Goal: Task Accomplishment & Management: Use online tool/utility

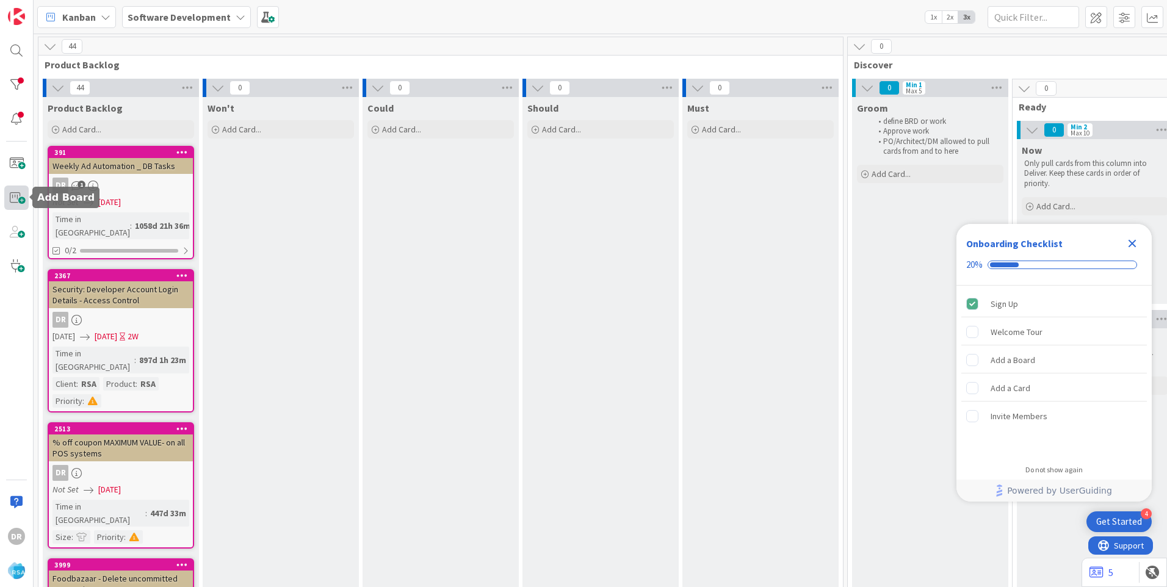
click at [18, 199] on span at bounding box center [16, 198] width 24 height 24
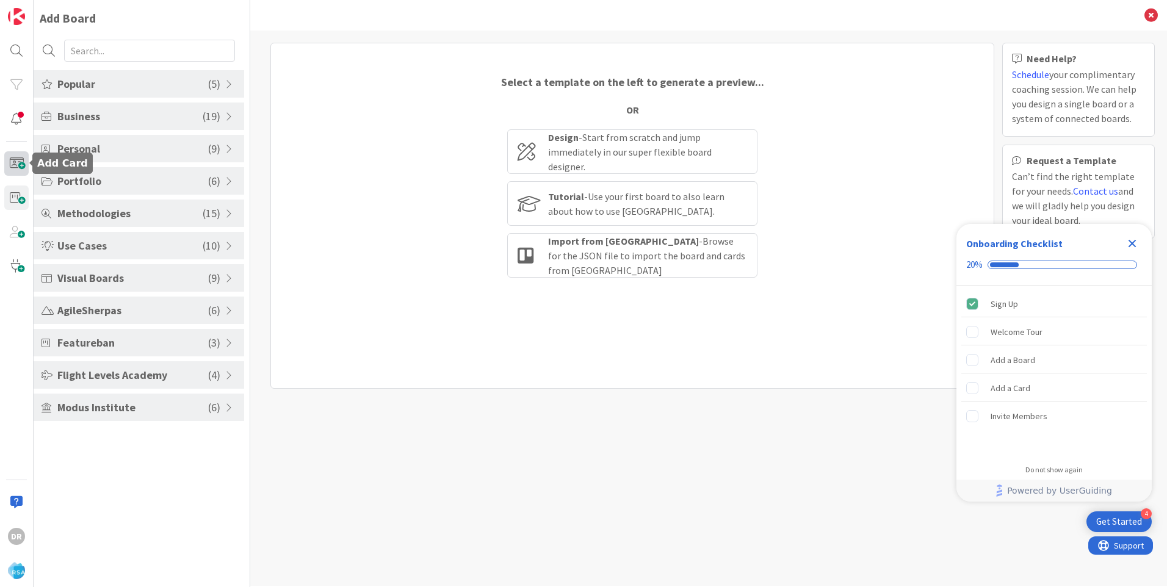
click at [16, 161] on span at bounding box center [16, 163] width 24 height 24
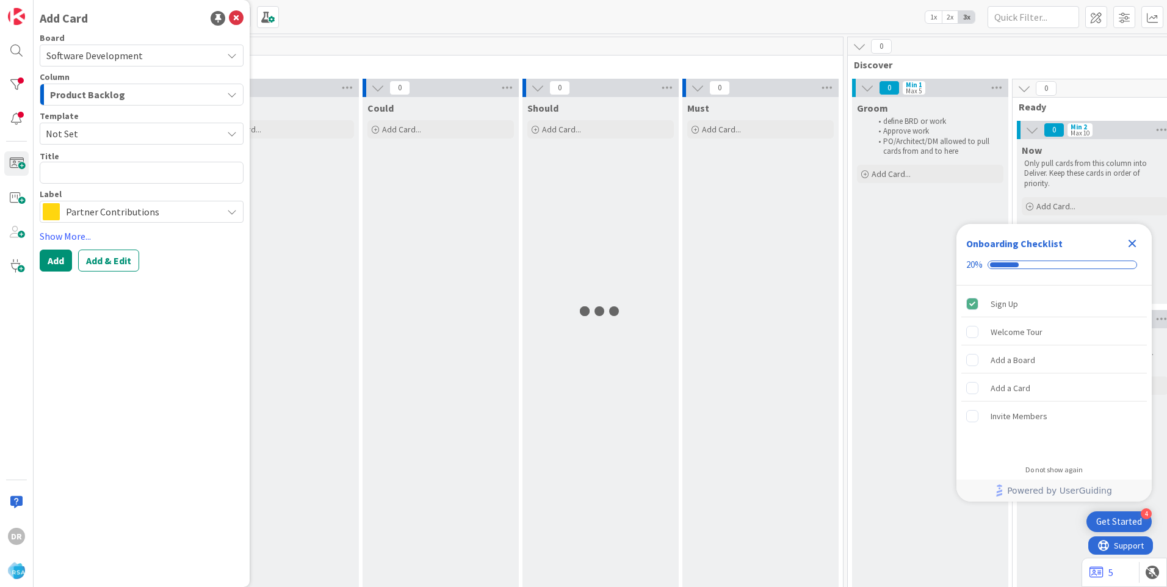
click at [93, 92] on span "Product Backlog" at bounding box center [87, 95] width 75 height 16
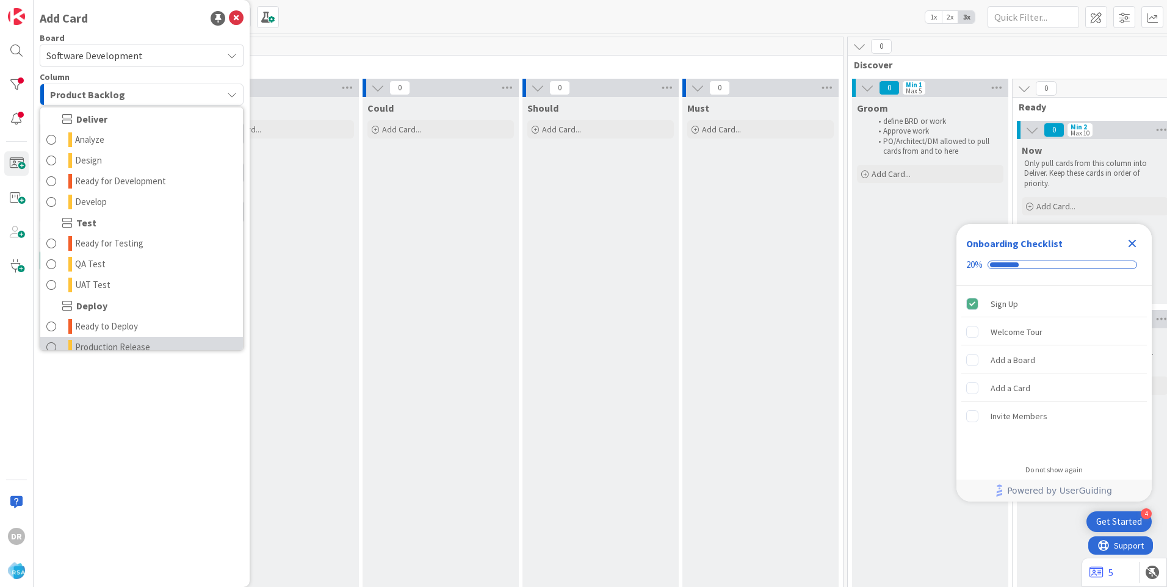
scroll to position [226, 0]
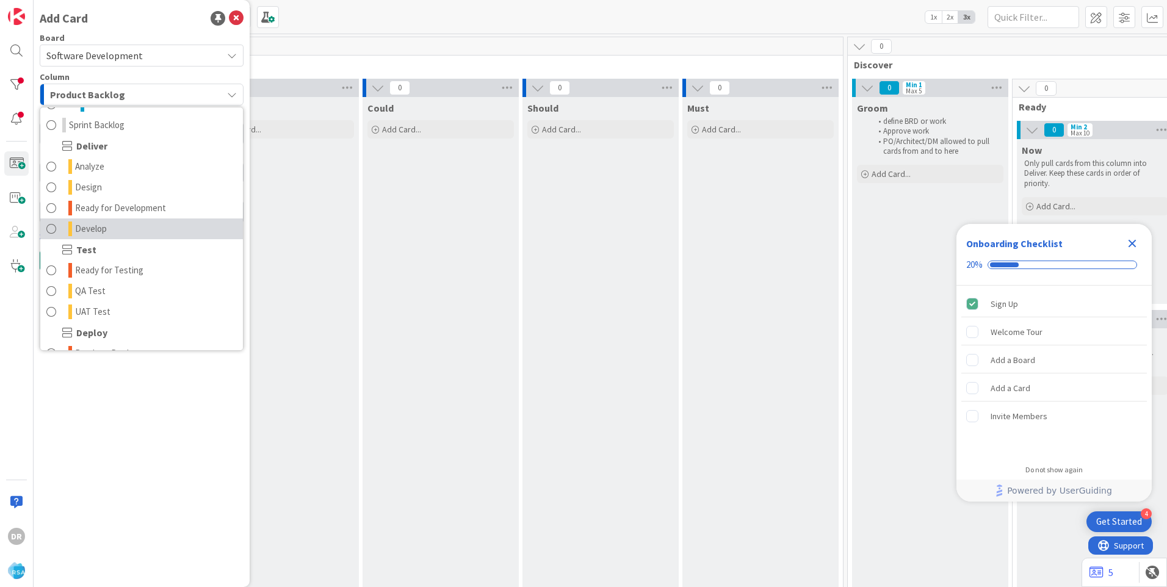
click at [103, 225] on span "Develop" at bounding box center [91, 229] width 32 height 15
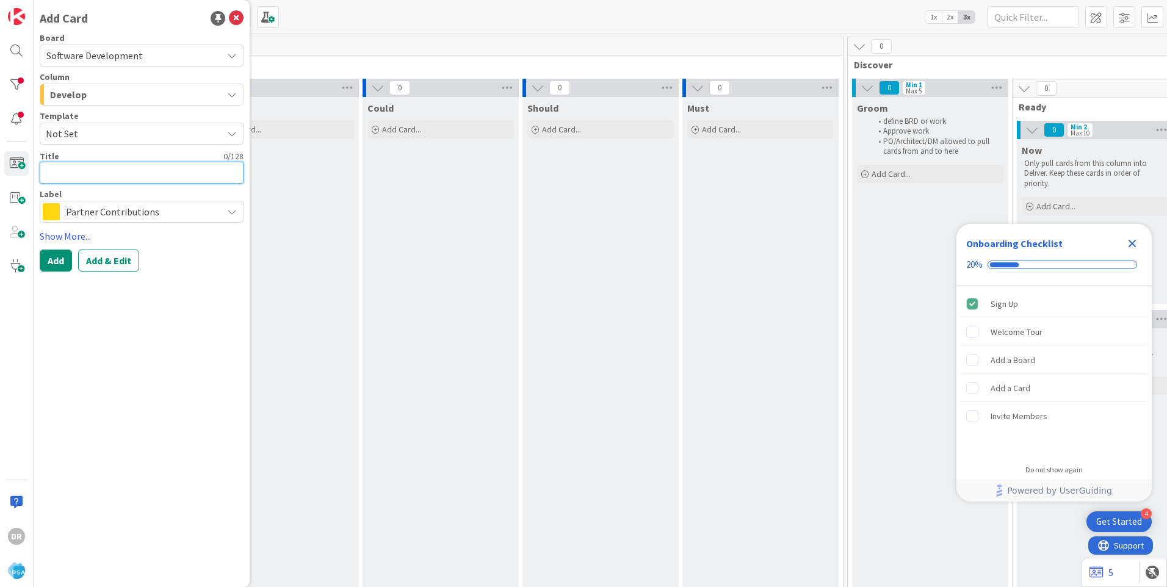
click at [78, 176] on textarea at bounding box center [142, 173] width 204 height 22
paste textarea "Update ECRS and RORC POS API to save coupon qualified UPCs"
type textarea "x"
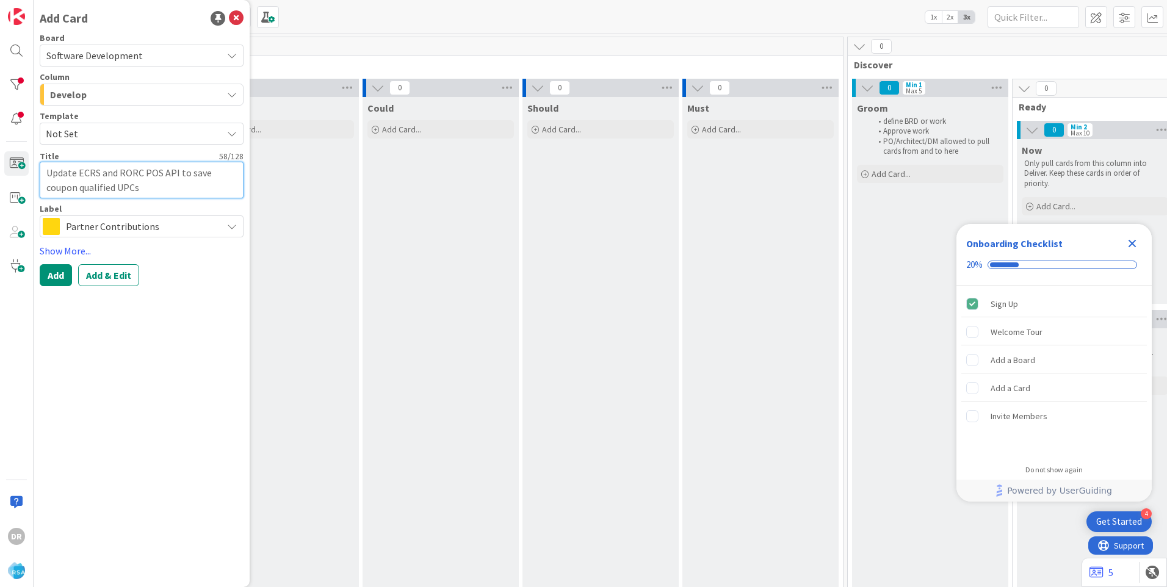
type textarea "Update ECRS and RORC POS API to save coupon qualified UPCs"
click at [74, 230] on span "Partner Contributions" at bounding box center [141, 226] width 150 height 17
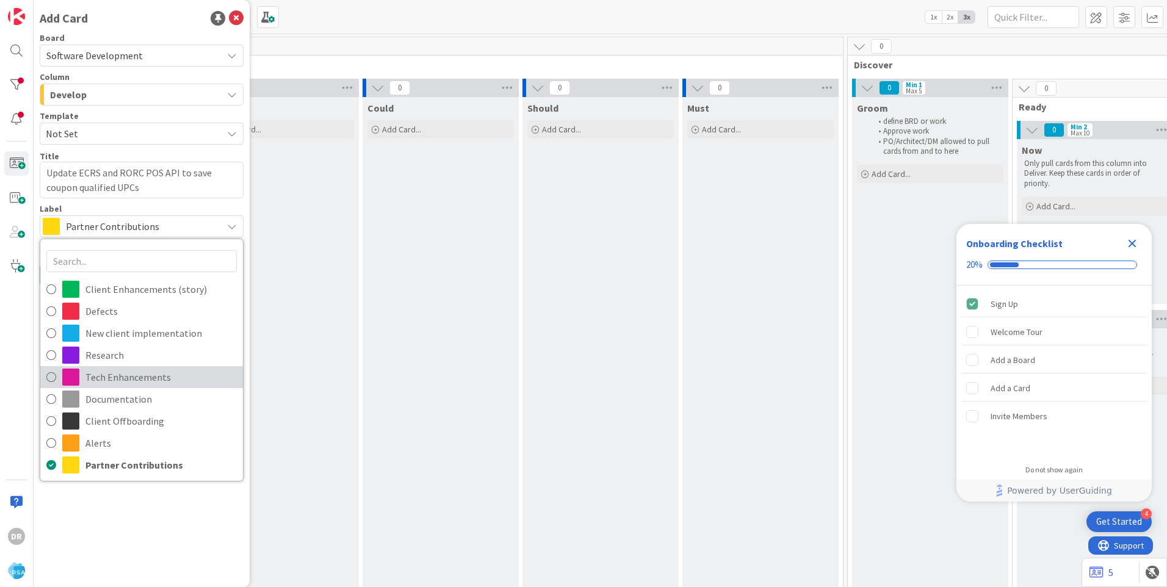
click at [108, 377] on span "Tech Enhancements" at bounding box center [160, 377] width 151 height 18
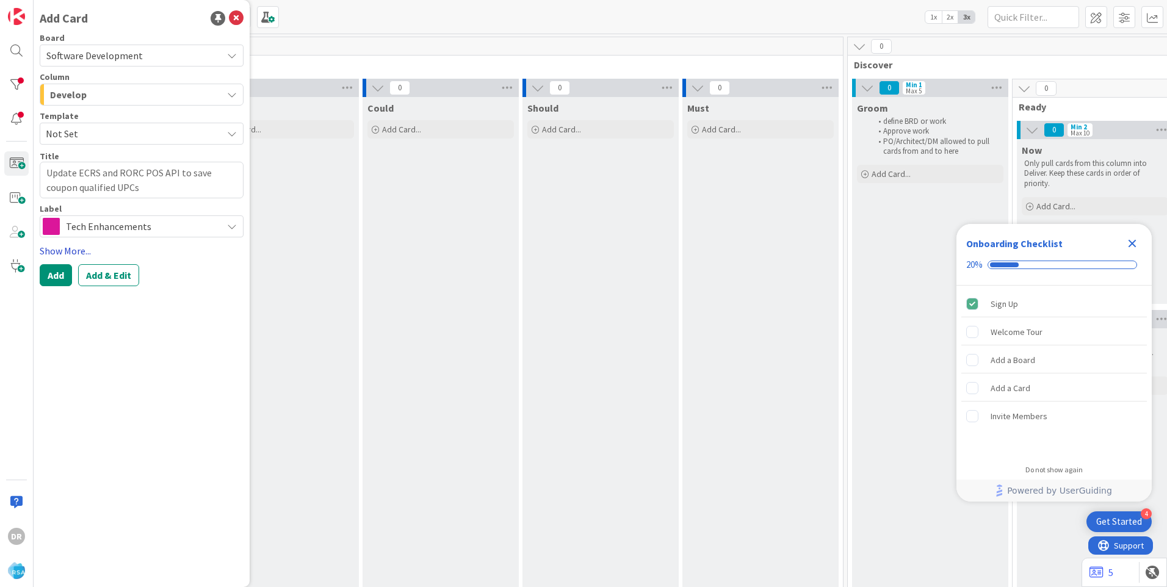
click at [71, 250] on link "Show More..." at bounding box center [142, 251] width 204 height 15
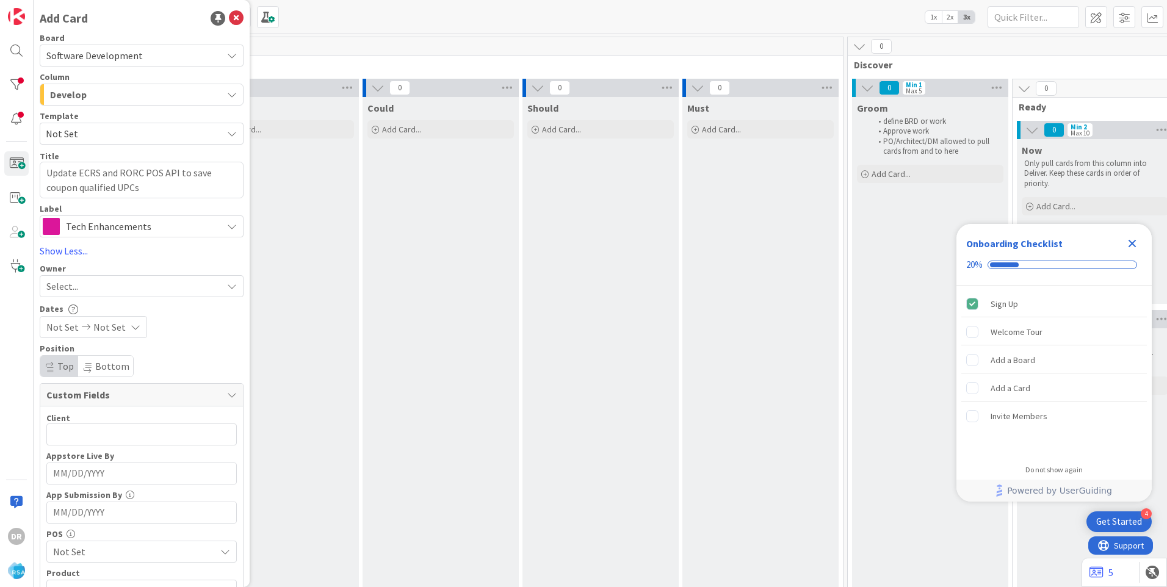
click at [69, 283] on span "Select..." at bounding box center [62, 286] width 32 height 15
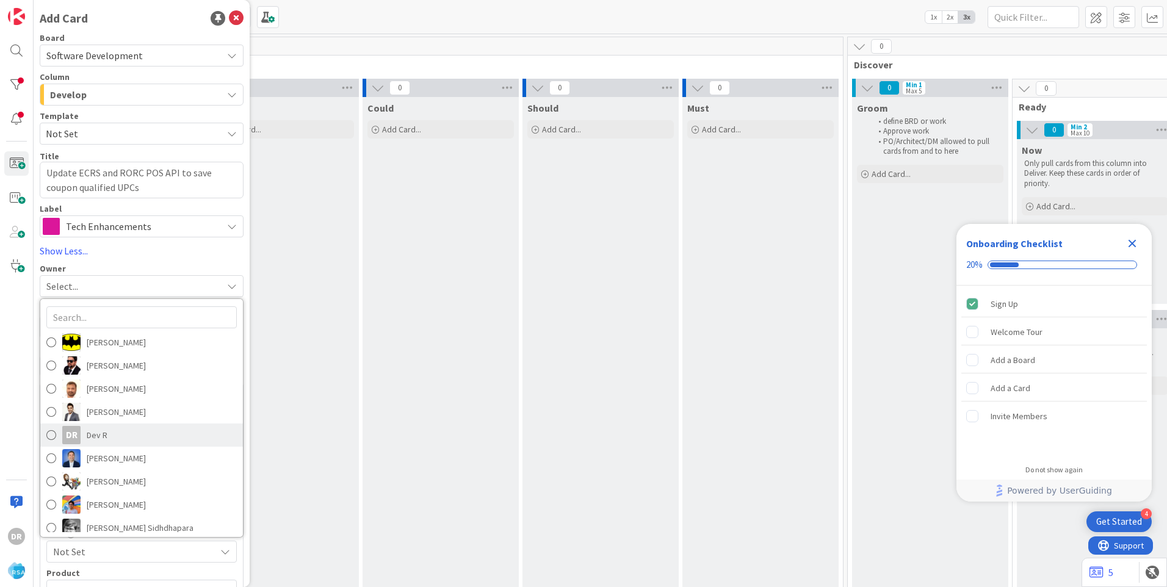
click at [93, 436] on span "Dev R" at bounding box center [97, 435] width 21 height 18
type textarea "x"
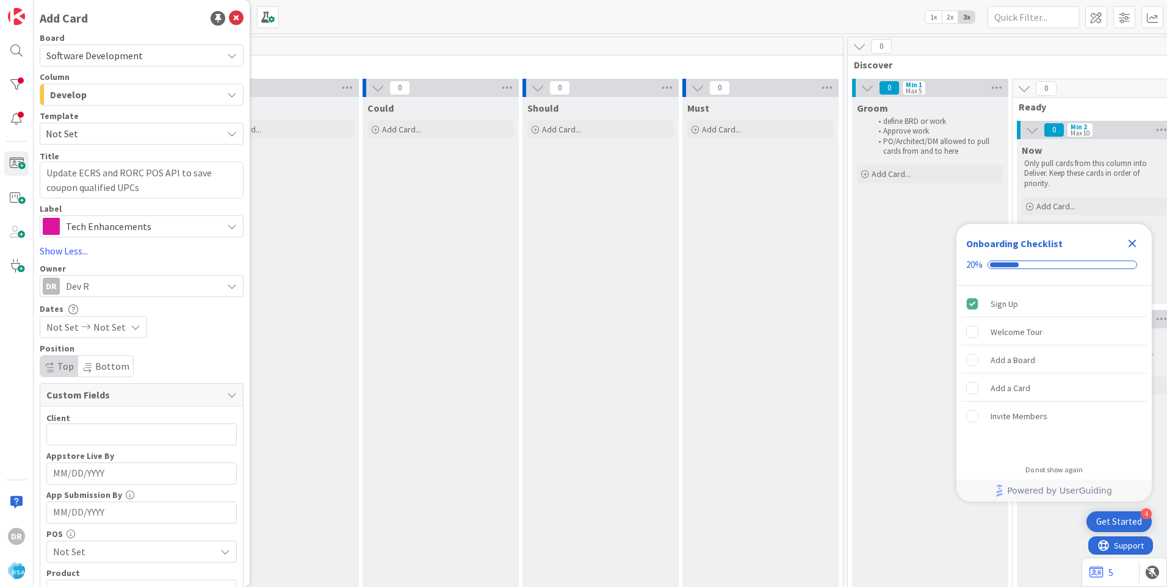
click at [67, 325] on span "Not Set" at bounding box center [62, 327] width 32 height 15
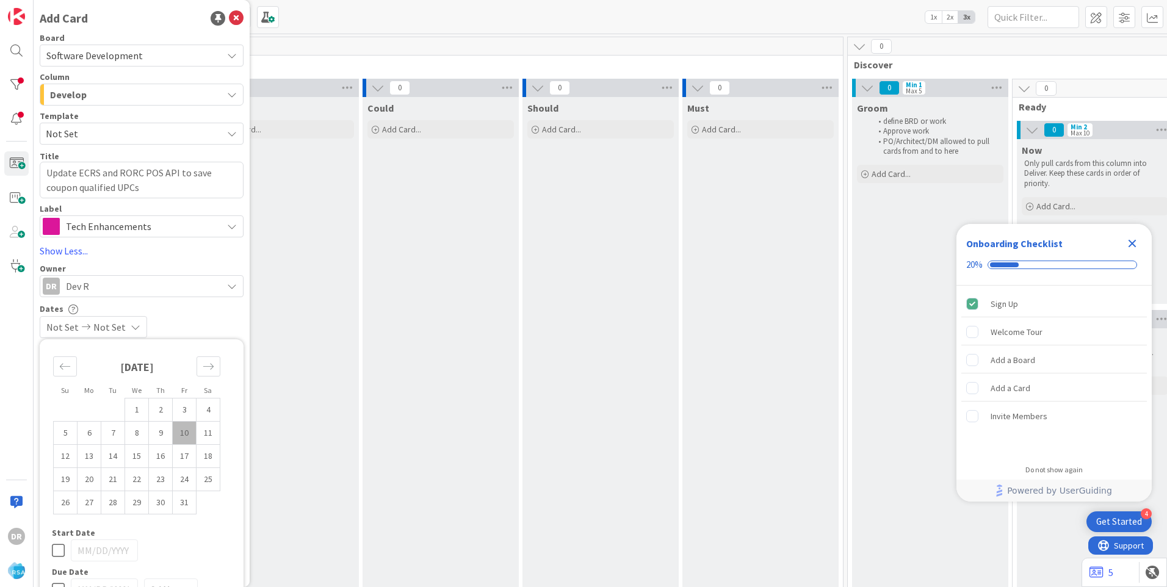
click at [180, 432] on td "10" at bounding box center [185, 433] width 24 height 23
type input "[DATE]"
type textarea "x"
click at [183, 438] on td "10" at bounding box center [185, 433] width 24 height 23
type input "[DATE]"
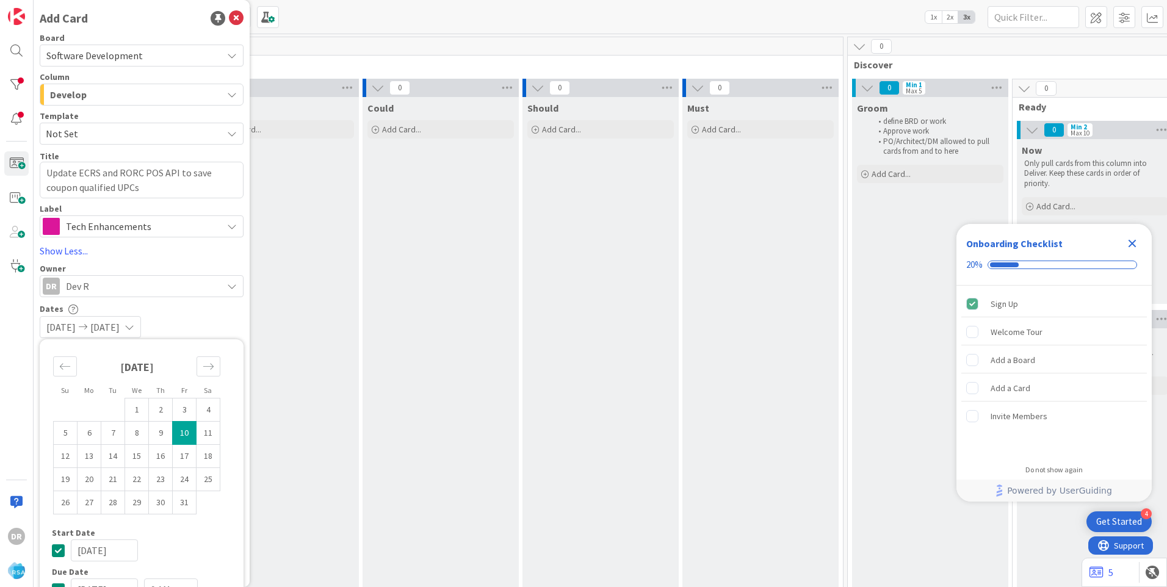
type textarea "x"
click at [194, 311] on div "Dates" at bounding box center [142, 308] width 204 height 10
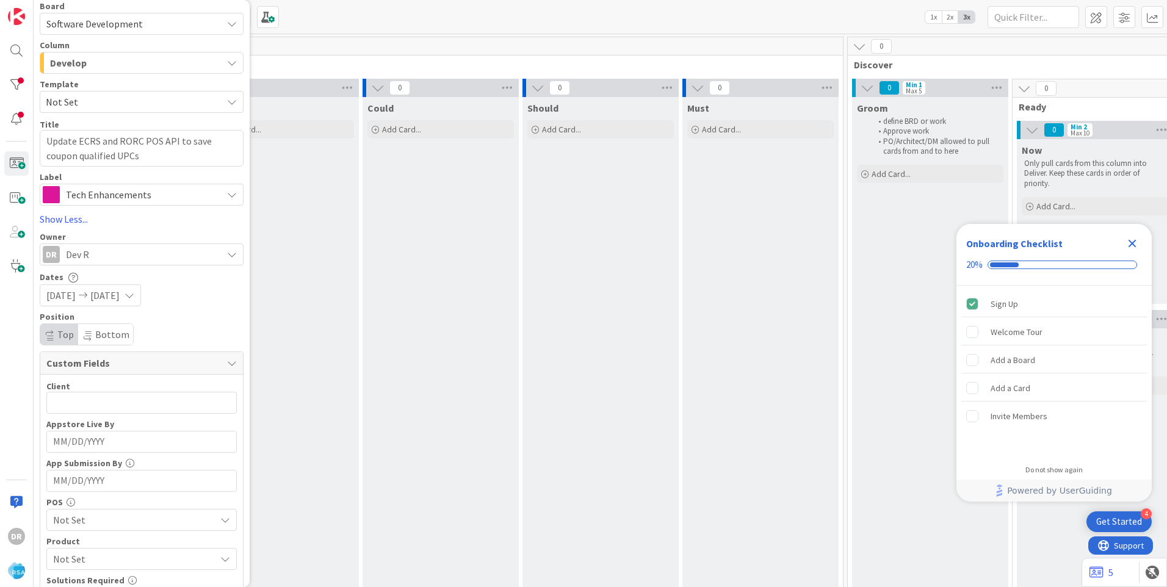
scroll to position [0, 0]
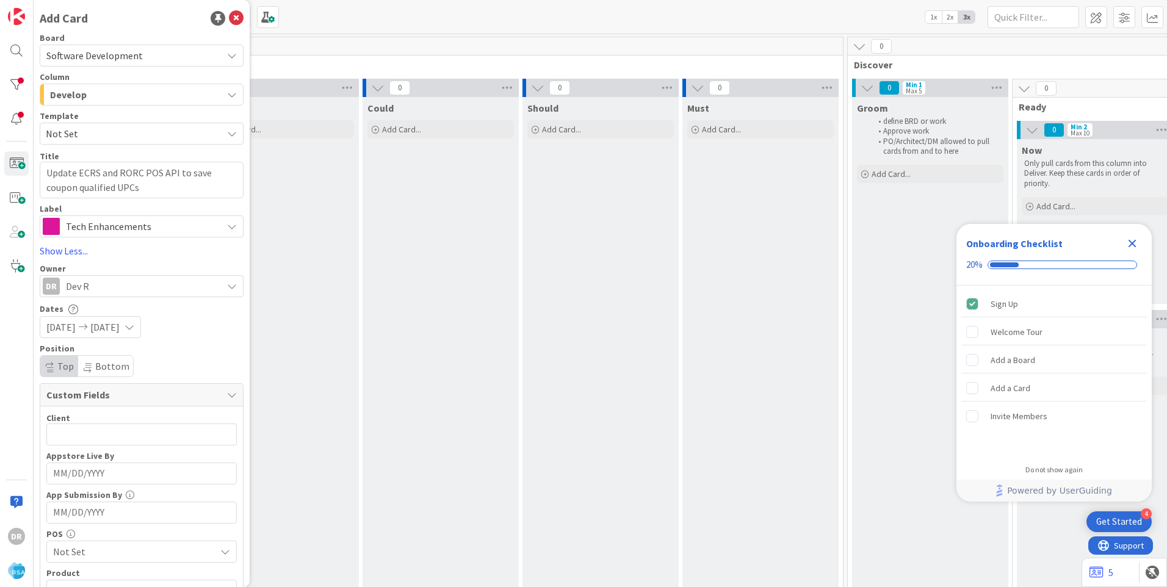
click at [70, 324] on span "[DATE]" at bounding box center [60, 327] width 29 height 15
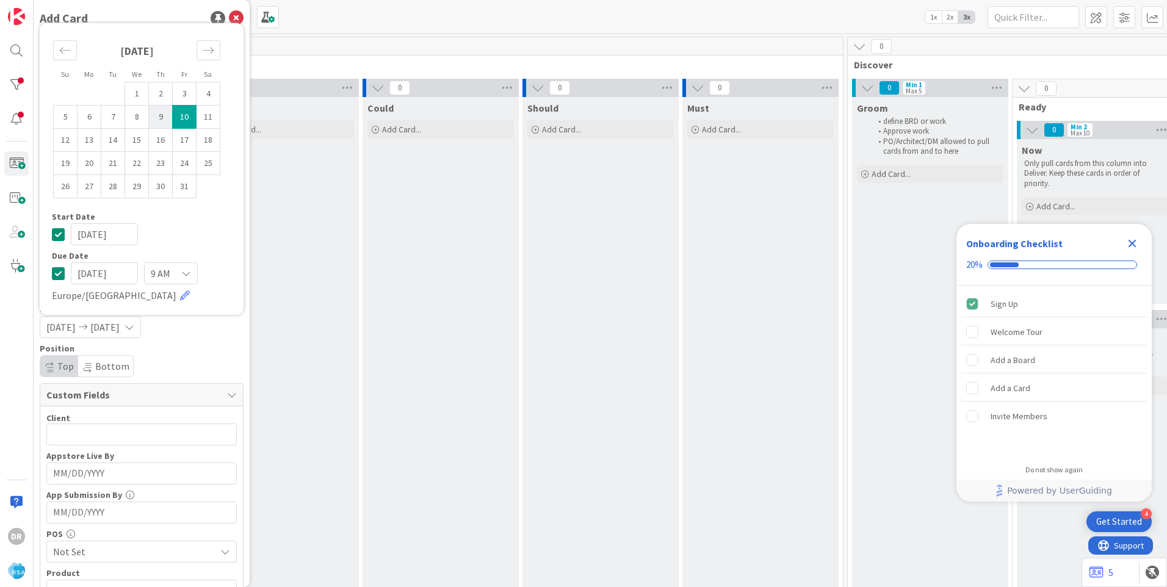
click at [156, 115] on td "9" at bounding box center [161, 117] width 24 height 23
type input "[DATE]"
click at [197, 337] on div "[DATE] [DATE]" at bounding box center [142, 327] width 204 height 22
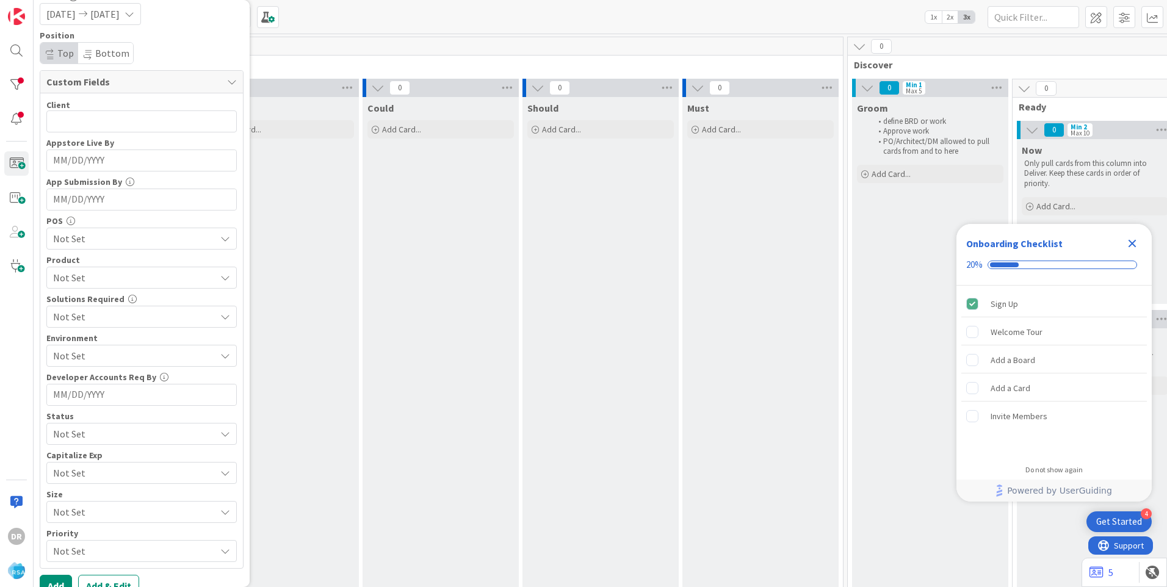
scroll to position [332, 0]
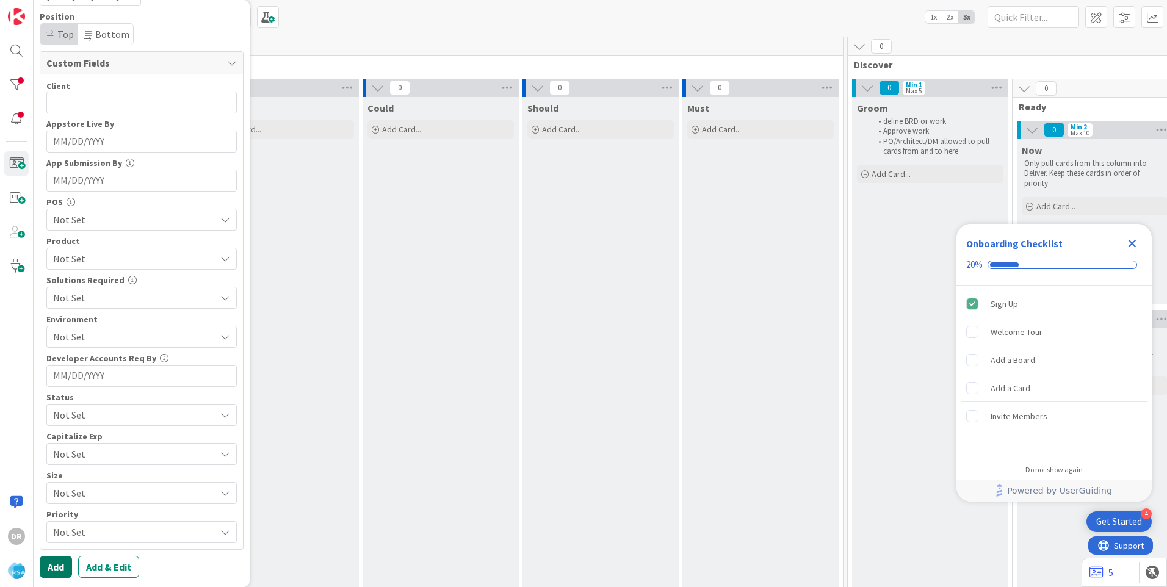
click at [58, 564] on button "Add" at bounding box center [56, 567] width 32 height 22
type textarea "x"
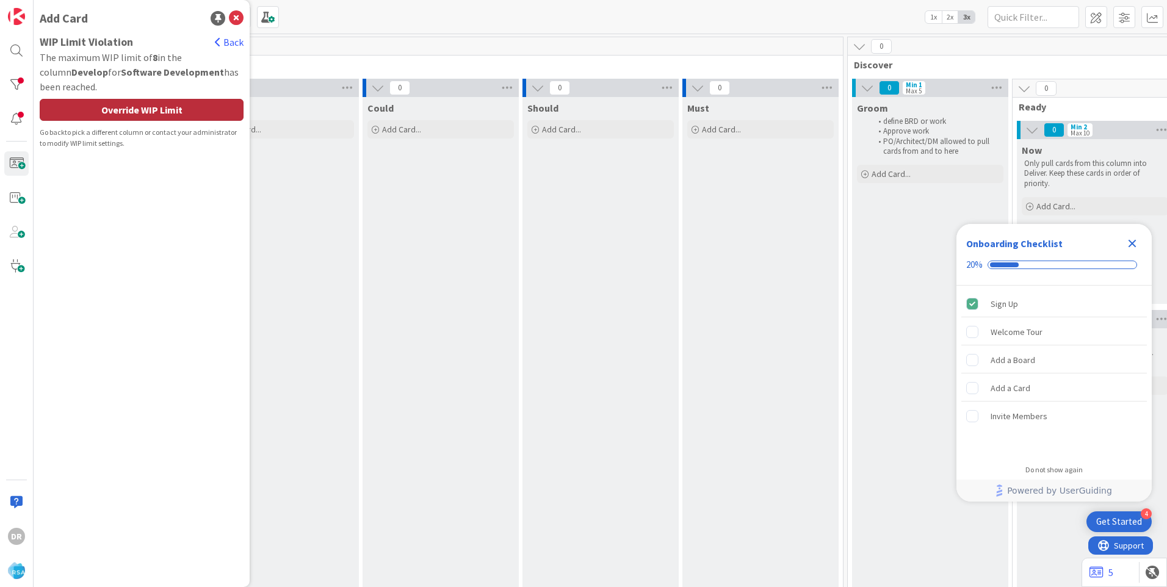
click at [186, 100] on div "Override WIP Limit" at bounding box center [142, 110] width 204 height 22
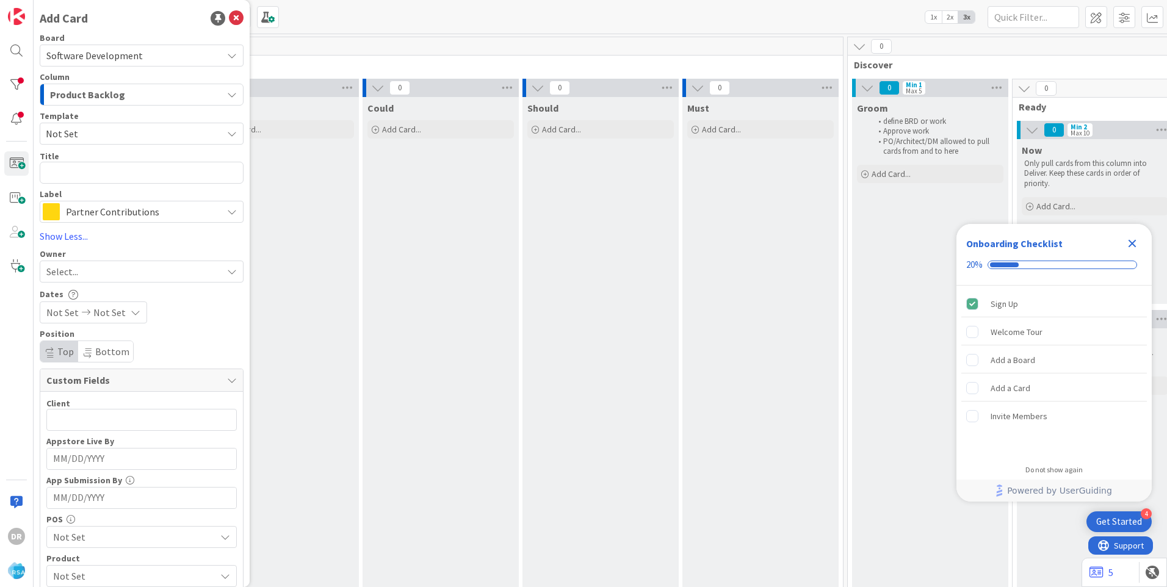
click at [1137, 242] on icon "Close Checklist" at bounding box center [1132, 243] width 15 height 15
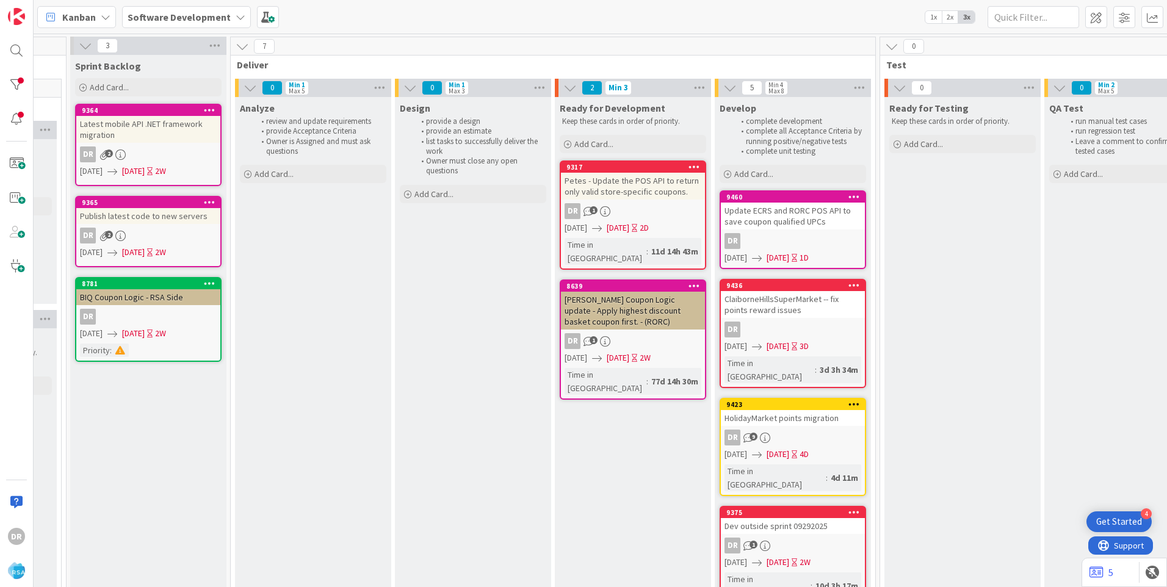
scroll to position [0, 1136]
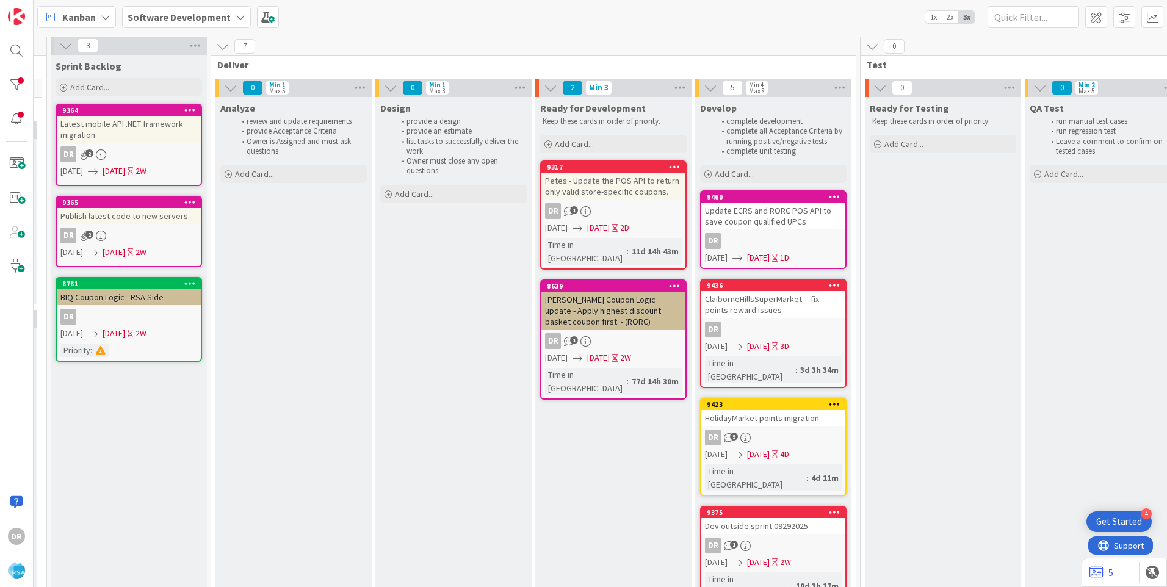
click at [767, 225] on div "Update ECRS and RORC POS API to save coupon qualified UPCs" at bounding box center [773, 216] width 144 height 27
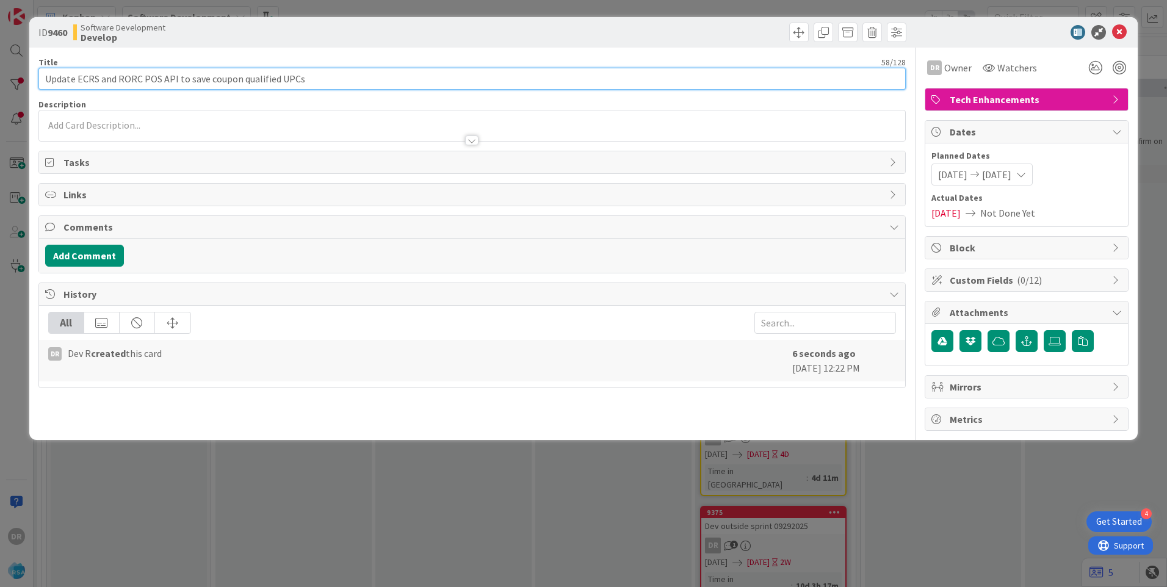
drag, startPoint x: 316, startPoint y: 76, endPoint x: 24, endPoint y: 77, distance: 291.2
click at [24, 77] on div "ID 9460 Software Development Develop Title 58 / 128 Update ECRS and RORC POS AP…" at bounding box center [583, 293] width 1167 height 587
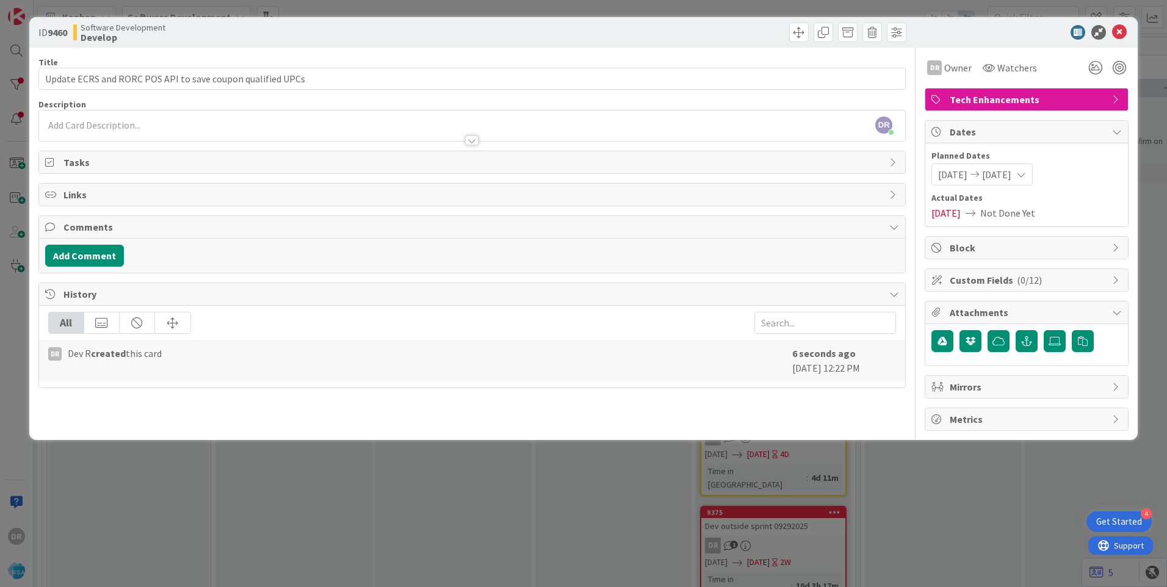
click at [84, 128] on div at bounding box center [472, 134] width 866 height 13
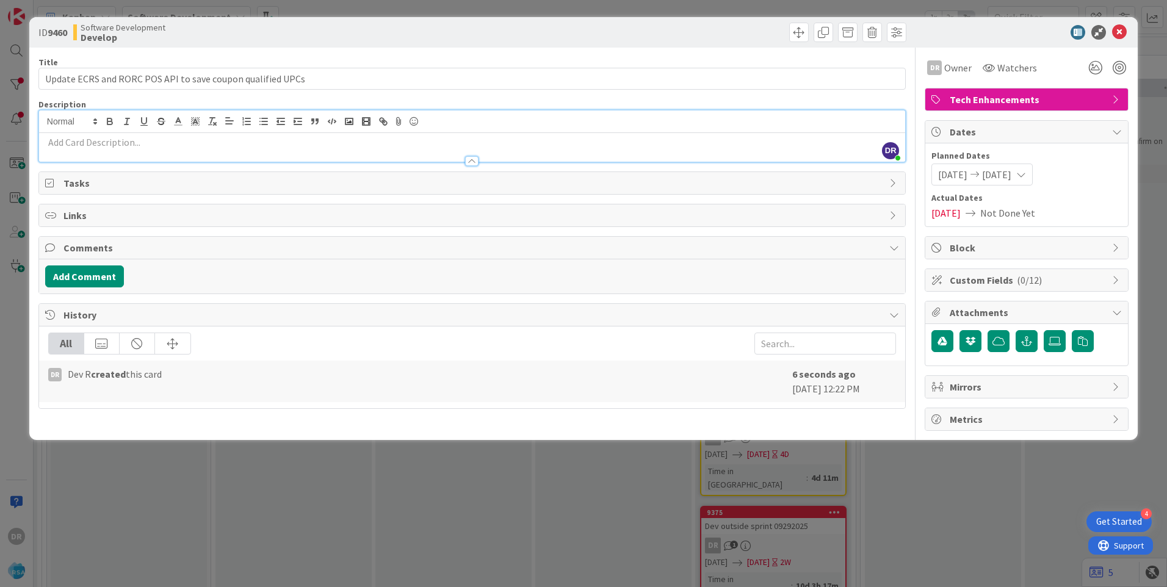
click at [79, 146] on p at bounding box center [472, 143] width 854 height 14
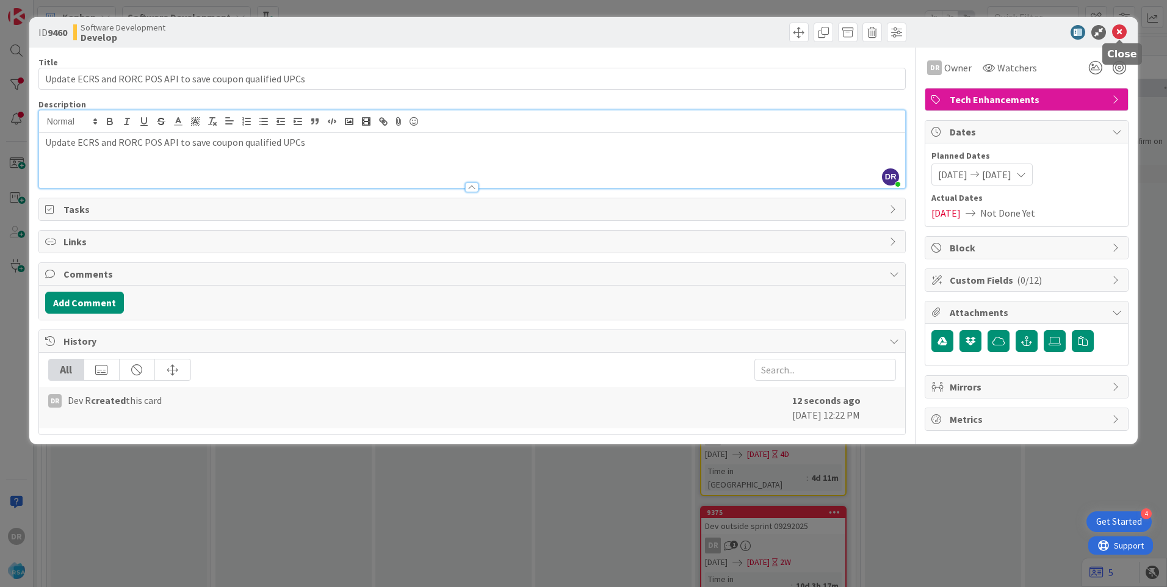
click at [1124, 33] on icon at bounding box center [1119, 32] width 15 height 15
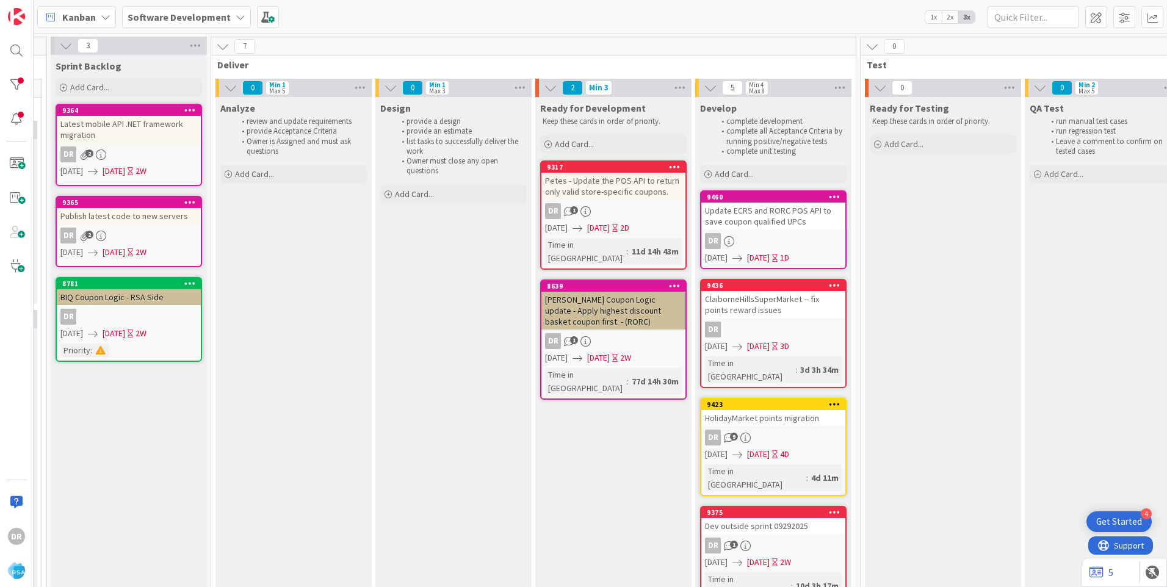
click at [781, 518] on div "Dev outside sprint 09292025" at bounding box center [773, 526] width 144 height 16
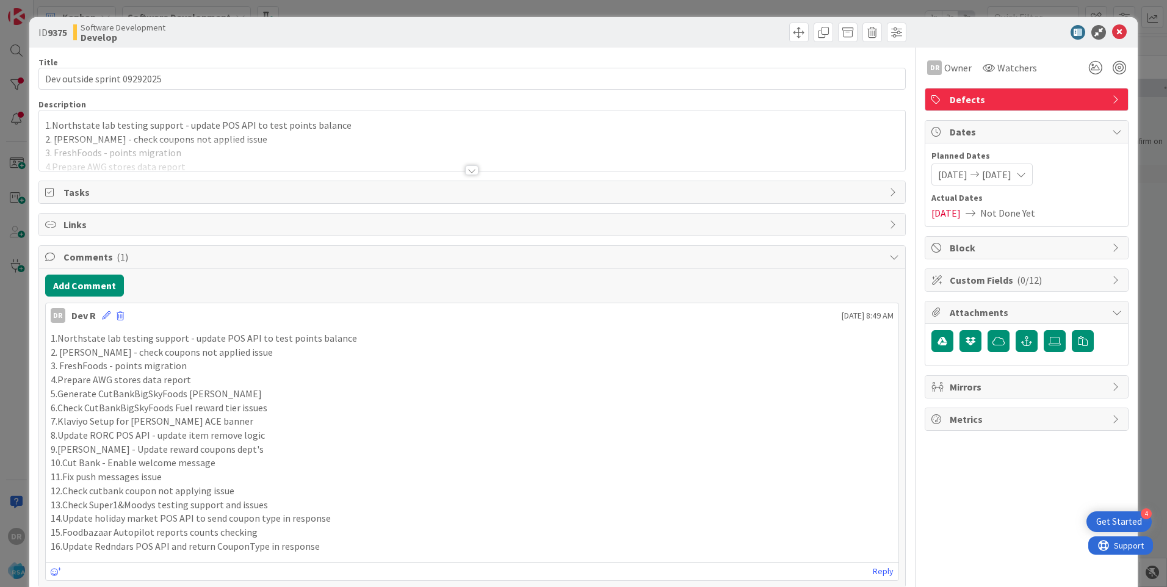
click at [136, 136] on p "2. [PERSON_NAME] - check coupons not applied issue" at bounding box center [472, 139] width 854 height 14
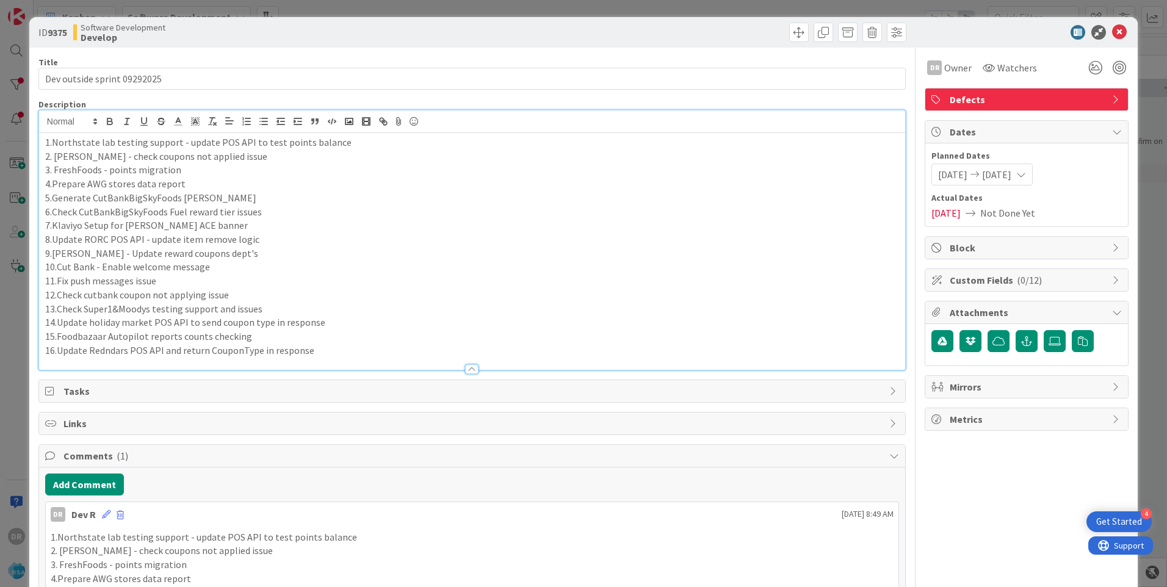
click at [324, 353] on p "16.Update Redndars POS API and return CouponType in response" at bounding box center [472, 351] width 854 height 14
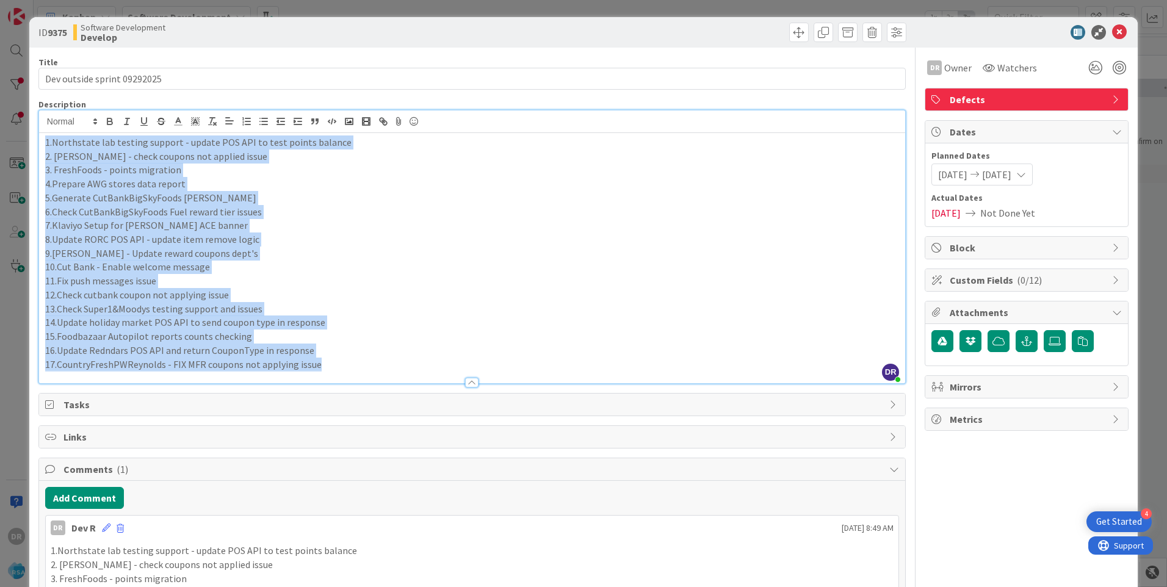
copy div "1.Northstate lab testing support - update POS API to test points balance 2. [PE…"
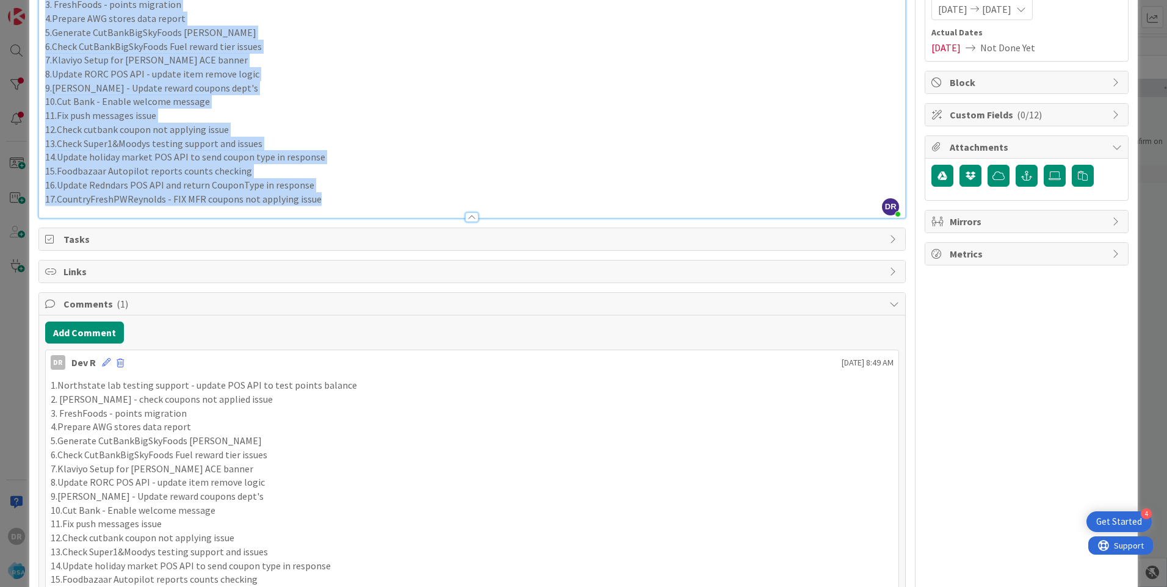
scroll to position [183, 0]
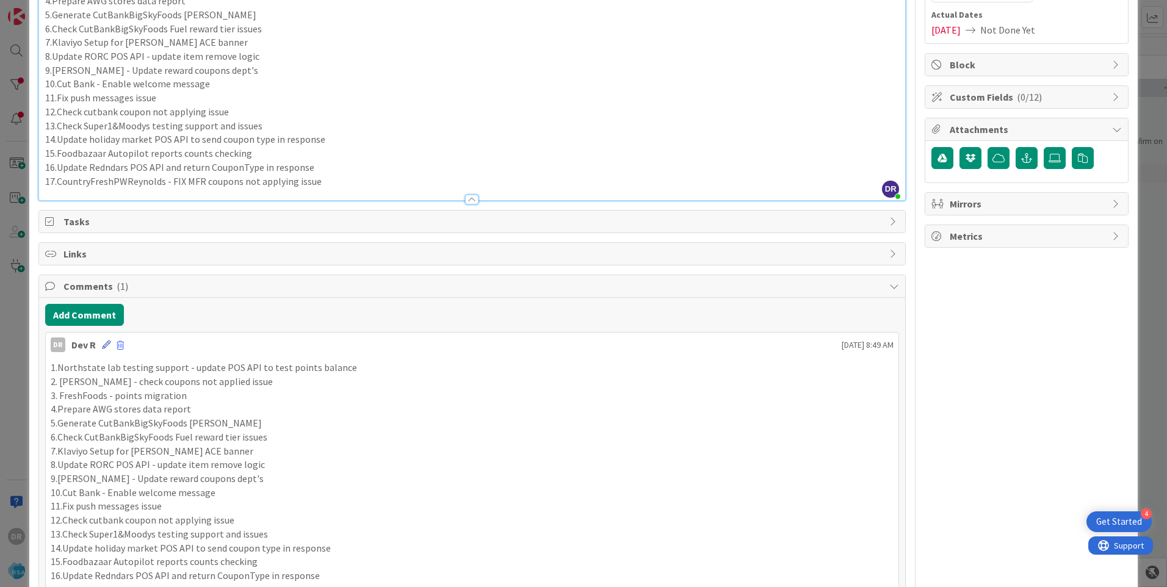
click at [104, 342] on icon at bounding box center [106, 345] width 9 height 9
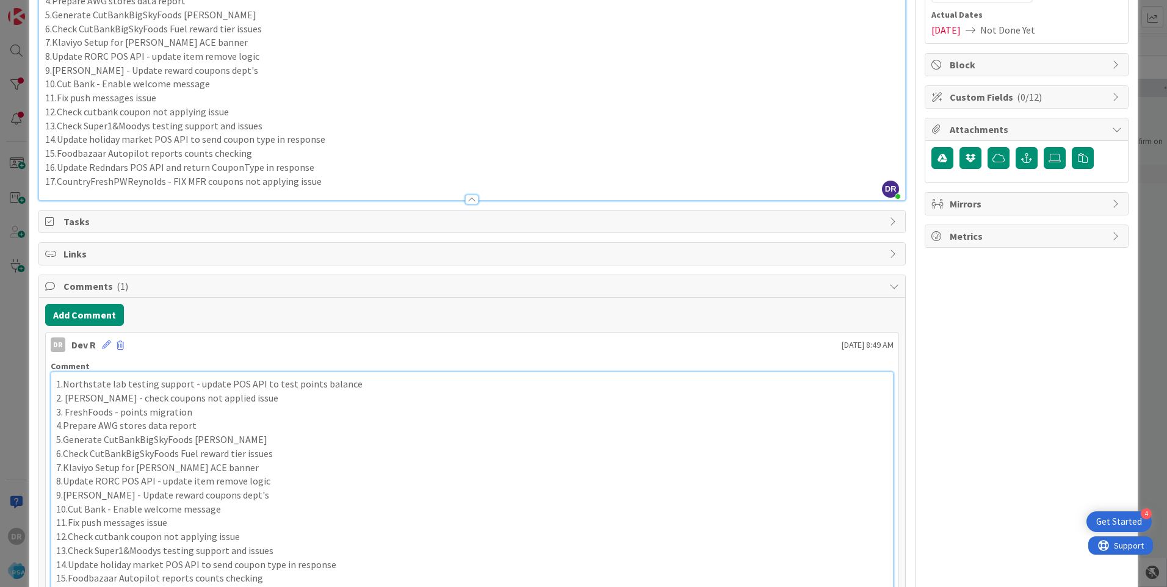
scroll to position [194, 0]
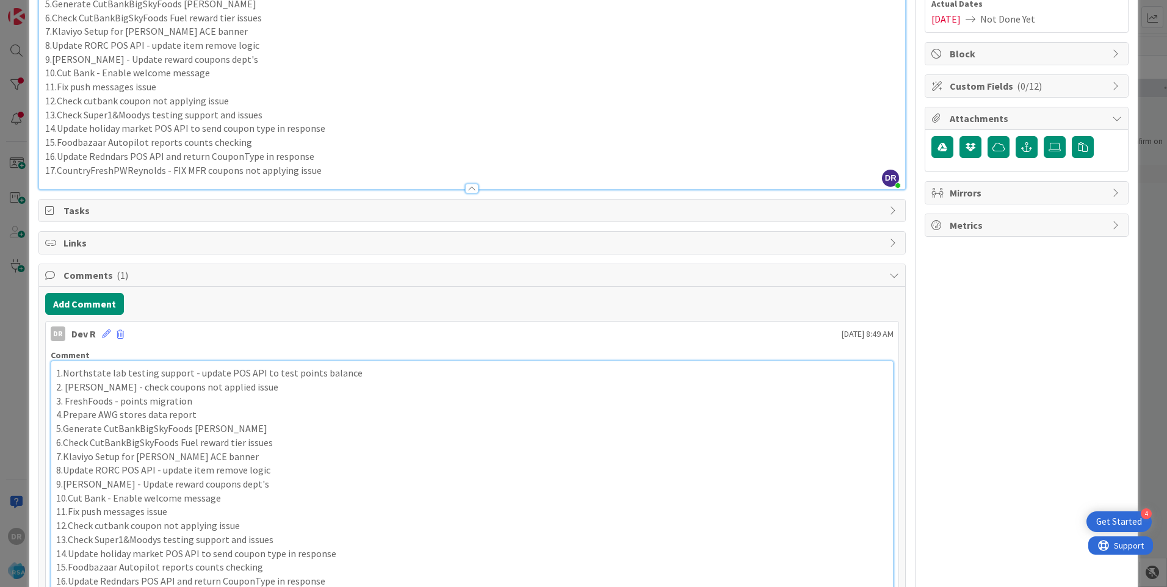
click at [303, 486] on p "9.[PERSON_NAME] - Update reward coupons dept's" at bounding box center [472, 484] width 832 height 14
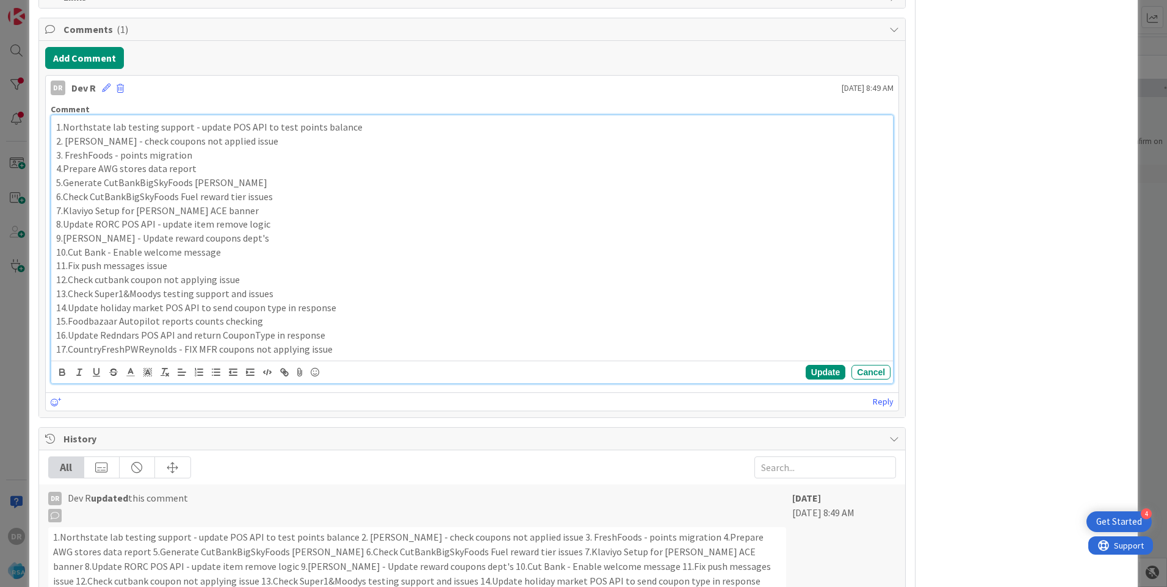
scroll to position [574, 0]
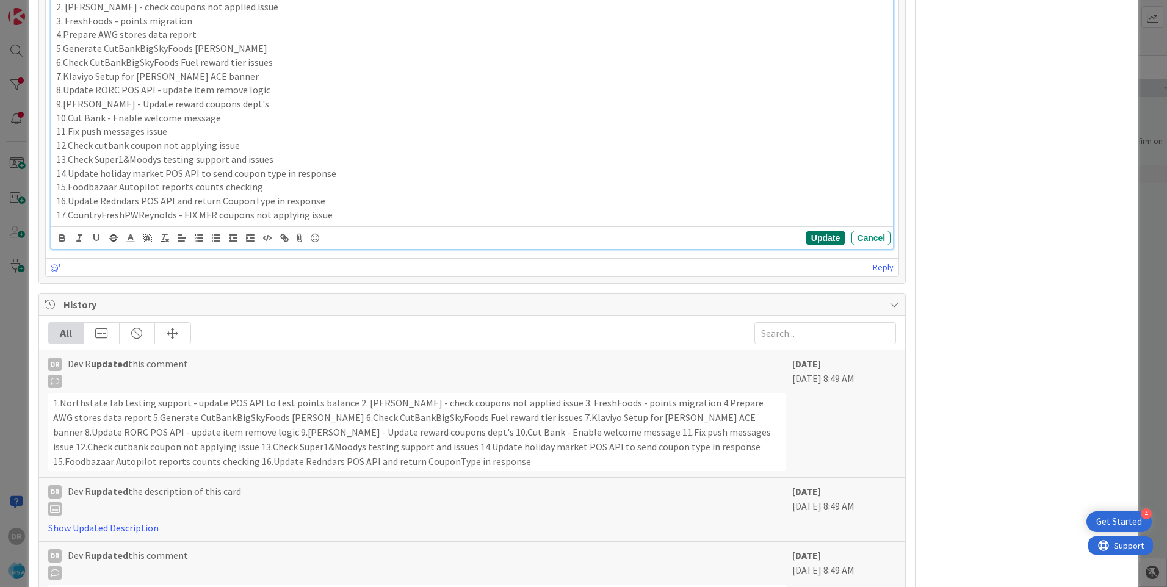
click at [824, 238] on button "Update" at bounding box center [826, 238] width 40 height 15
